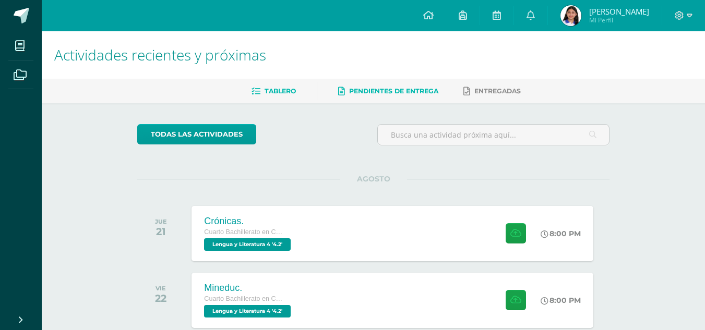
click at [280, 86] on link "Tablero" at bounding box center [273, 91] width 44 height 17
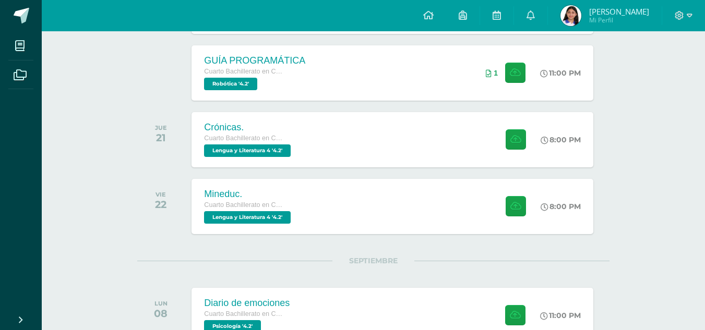
scroll to position [295, 0]
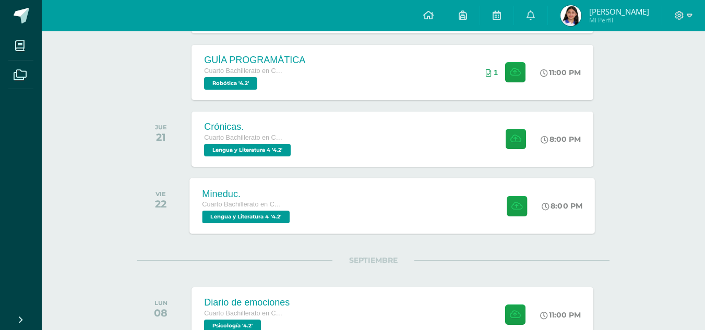
click at [432, 210] on div "Mineduc. Cuarto Bachillerato en Ciencias y Letras Lengua y Literatura 4 '4.2' 8…" at bounding box center [392, 206] width 405 height 56
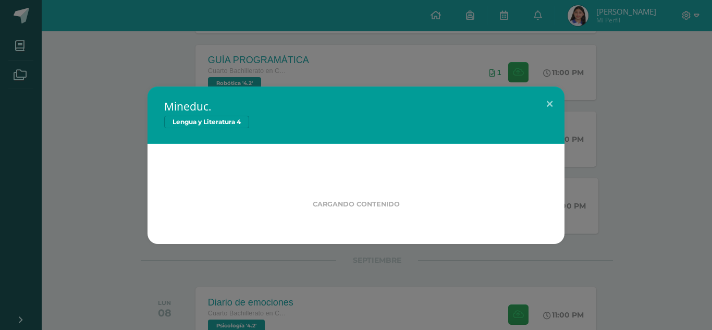
click at [432, 210] on div "Cargando contenido" at bounding box center [356, 194] width 417 height 100
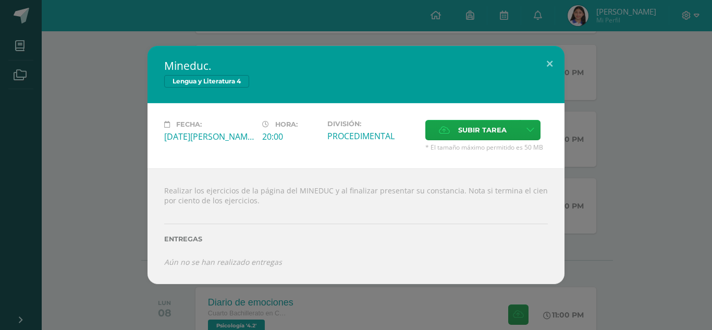
click at [476, 221] on div "Entregas" at bounding box center [356, 235] width 384 height 43
click at [587, 200] on div "Mineduc. Lengua y Literatura 4 Fecha: [DATE][PERSON_NAME] Hora: 20:00 División:…" at bounding box center [356, 165] width 704 height 238
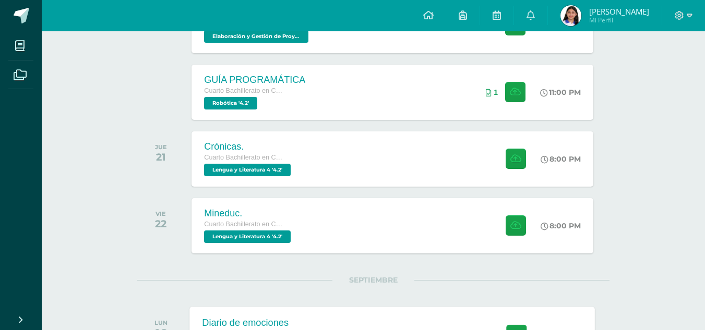
scroll to position [274, 0]
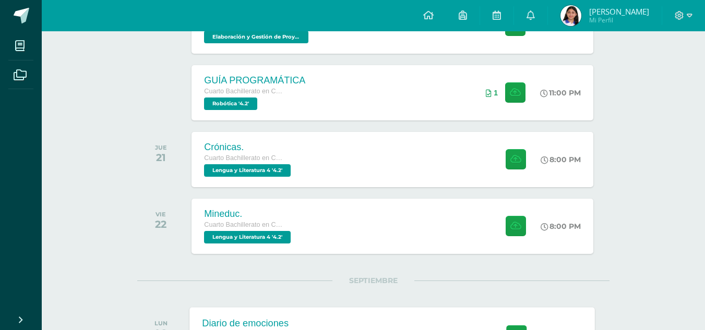
click at [413, 176] on div "Crónicas. Cuarto Bachillerato en Ciencias y Letras Lengua y Literatura 4 '4.2' …" at bounding box center [391, 159] width 401 height 55
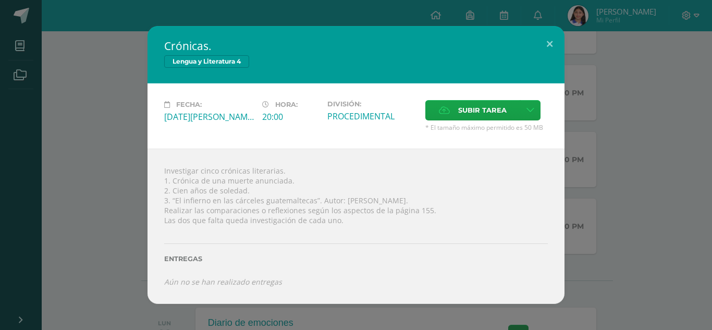
click at [569, 171] on div "Crónicas. Lengua y Literatura 4 Fecha: [DATE][PERSON_NAME] Hora: 20:00 División…" at bounding box center [356, 164] width 704 height 277
